Goal: Task Accomplishment & Management: Complete application form

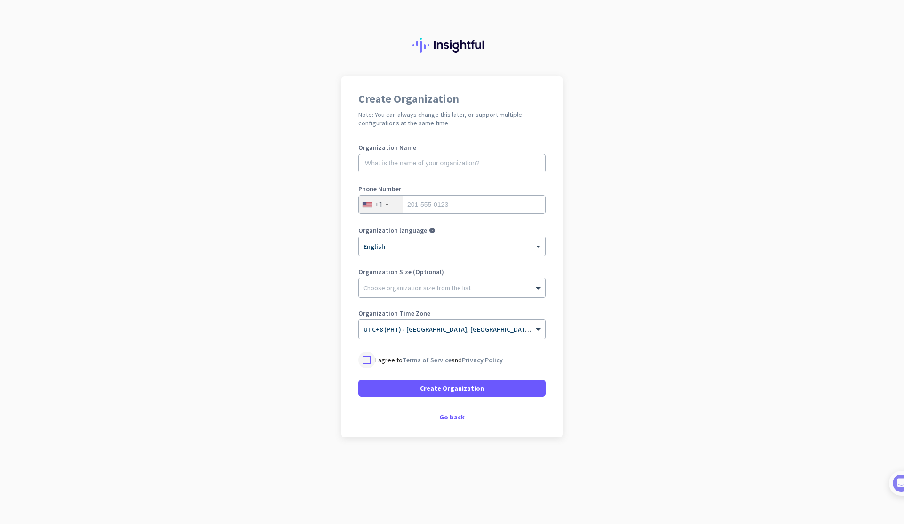
click at [365, 360] on div at bounding box center [366, 359] width 17 height 17
click at [446, 413] on div "Go back" at bounding box center [451, 416] width 187 height 7
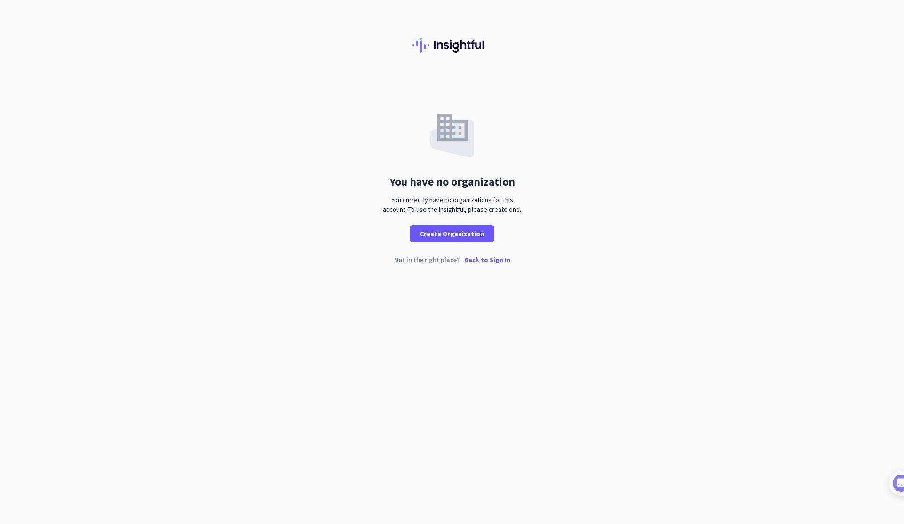
click at [479, 260] on p "Back to Sign In" at bounding box center [487, 259] width 46 height 7
